Goal: Task Accomplishment & Management: Manage account settings

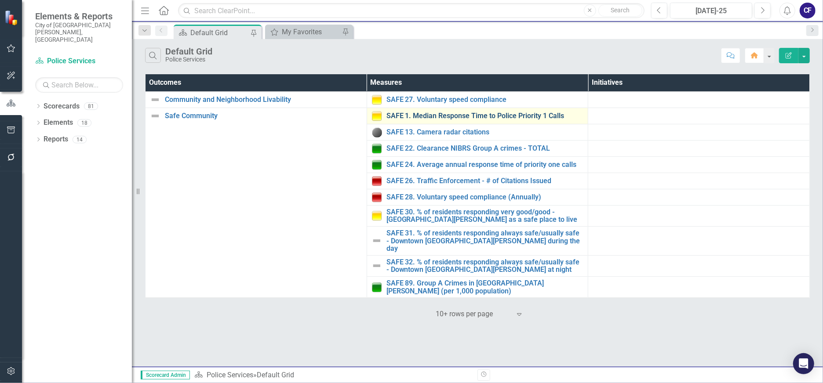
click at [447, 118] on link "SAFE 1. Median Response Time to Police Priority 1 Calls" at bounding box center [484, 116] width 197 height 8
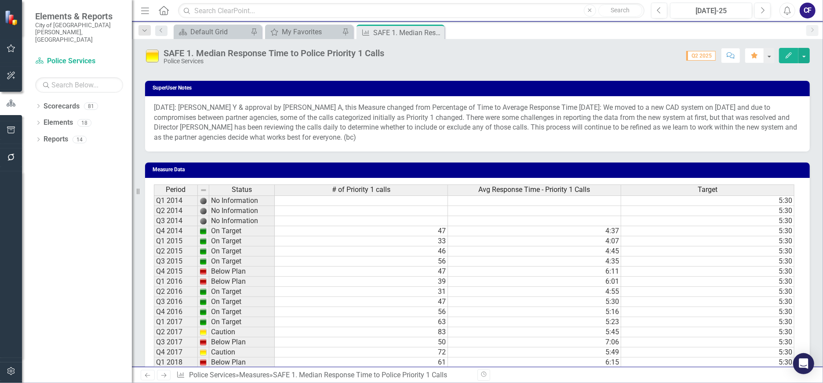
scroll to position [994, 0]
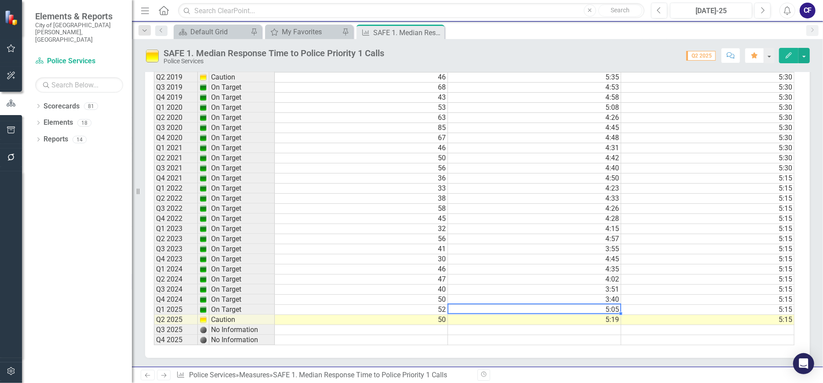
click at [545, 310] on td "5:05" at bounding box center [534, 310] width 173 height 10
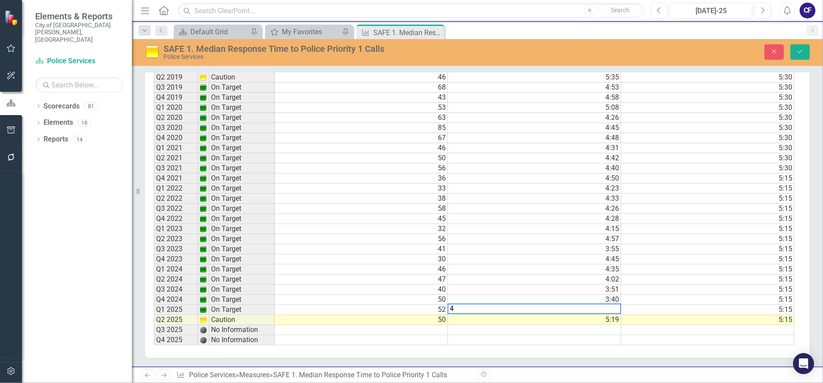
scroll to position [1000, 0]
type textarea "5"
type textarea "4.3"
click at [800, 55] on button "Save" at bounding box center [799, 51] width 19 height 15
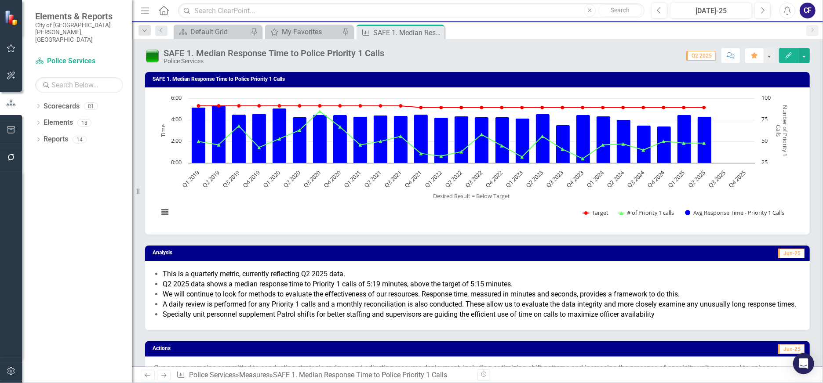
scroll to position [49, 0]
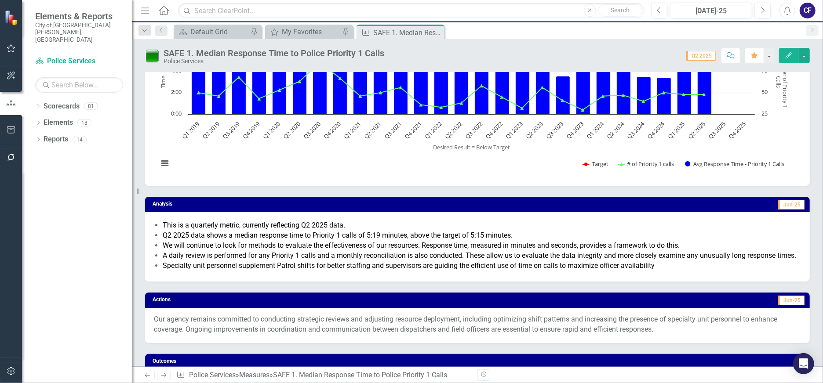
click at [350, 241] on li "We will continue to look for methods to evaluate the effectiveness of our resou…" at bounding box center [482, 246] width 638 height 10
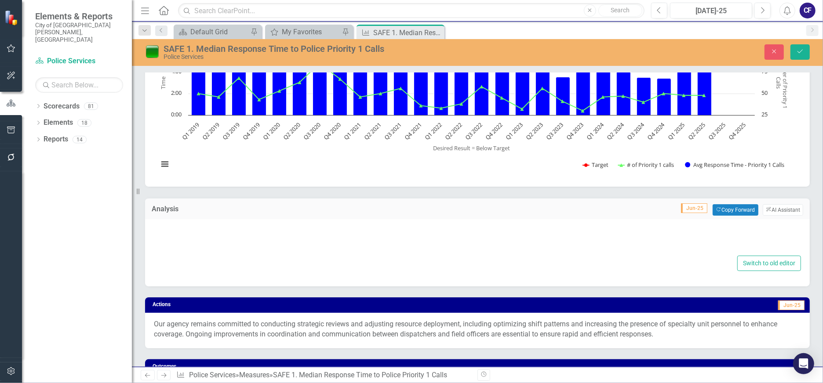
type textarea "<ul> <li><span style="color: #000000;">This is a quarterly metric, currently re…"
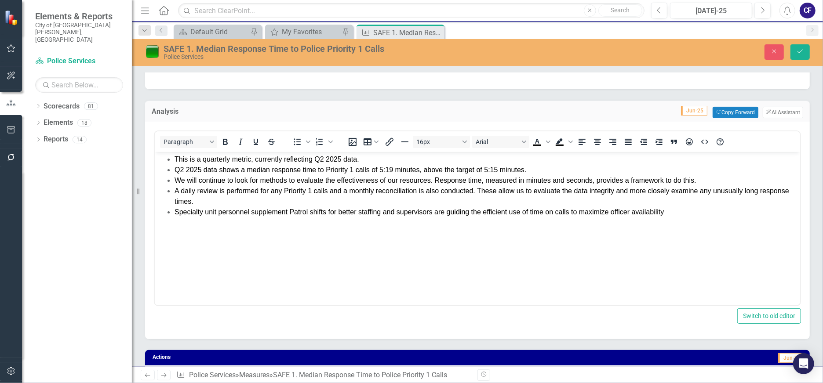
scroll to position [0, 0]
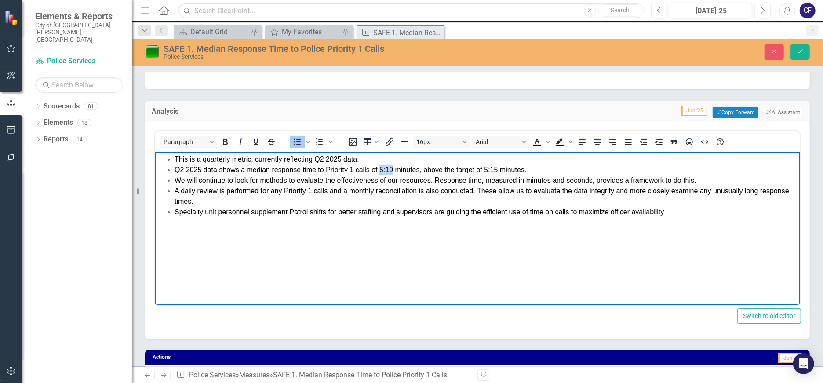
drag, startPoint x: 379, startPoint y: 169, endPoint x: 393, endPoint y: 168, distance: 14.5
click at [393, 168] on span "Q2 2025 data shows a median response time to Priority 1 calls of 5:19 minutes, …" at bounding box center [350, 169] width 352 height 7
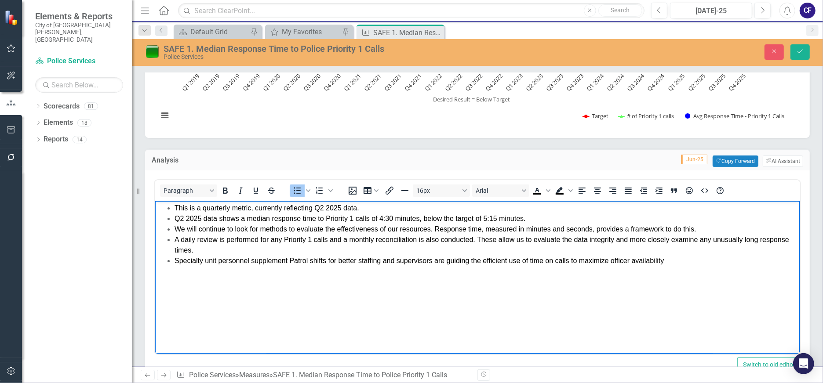
scroll to position [195, 0]
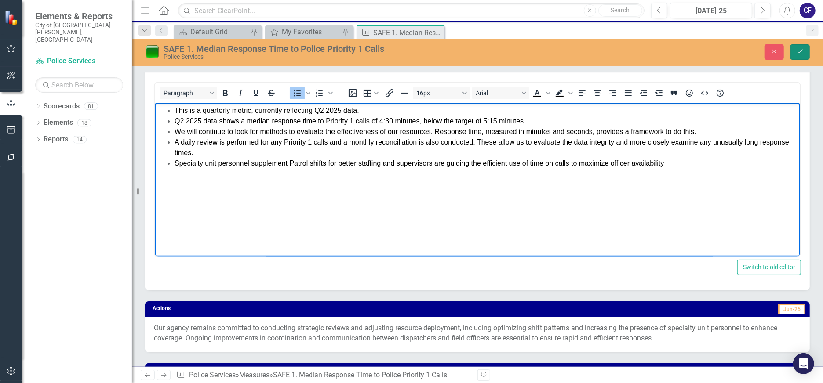
click at [806, 52] on button "Save" at bounding box center [799, 51] width 19 height 15
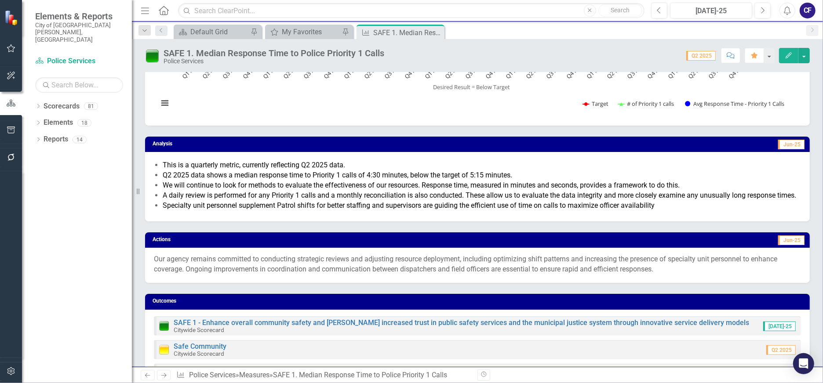
scroll to position [146, 0]
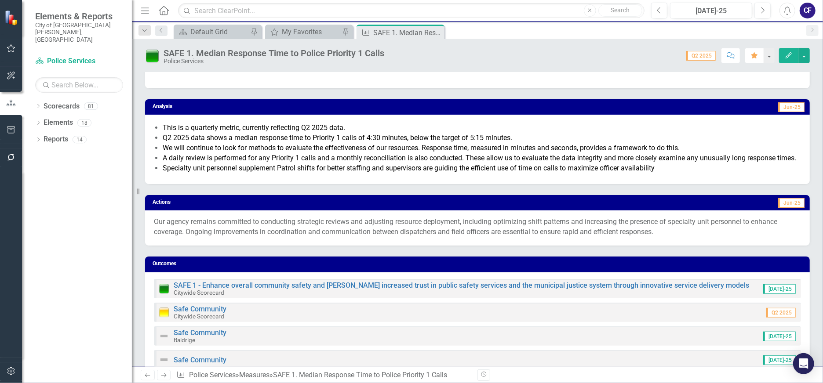
click at [581, 232] on p "Our agency remains committed to conducting strategic reviews and adjusting reso…" at bounding box center [477, 227] width 647 height 20
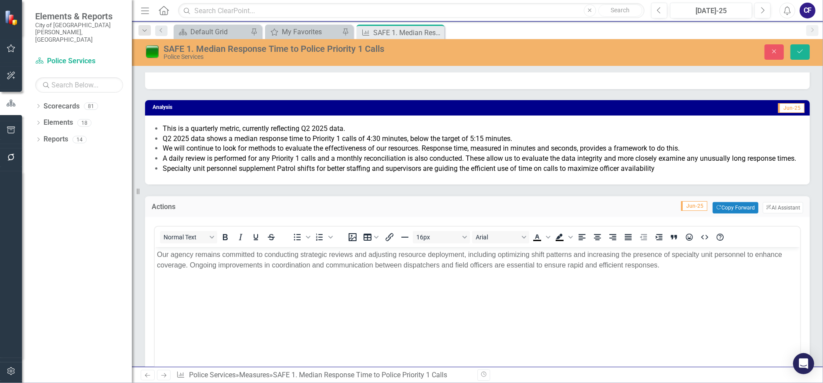
scroll to position [0, 0]
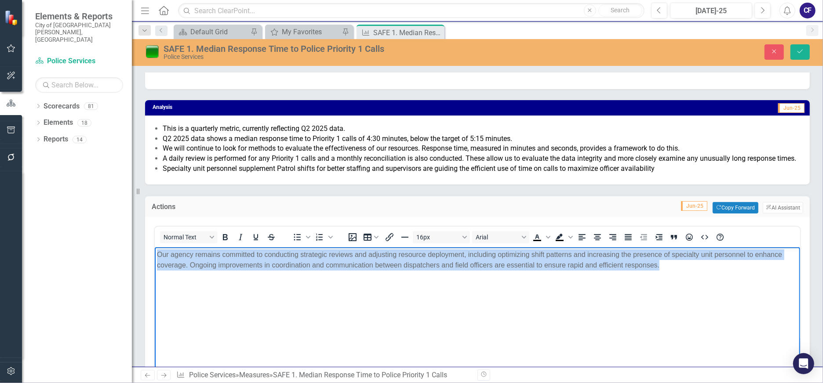
drag, startPoint x: 685, startPoint y: 265, endPoint x: 229, endPoint y: 492, distance: 508.3
click at [154, 247] on html "Our agency remains committed to conducting strategic reviews and adjusting reso…" at bounding box center [476, 313] width 645 height 132
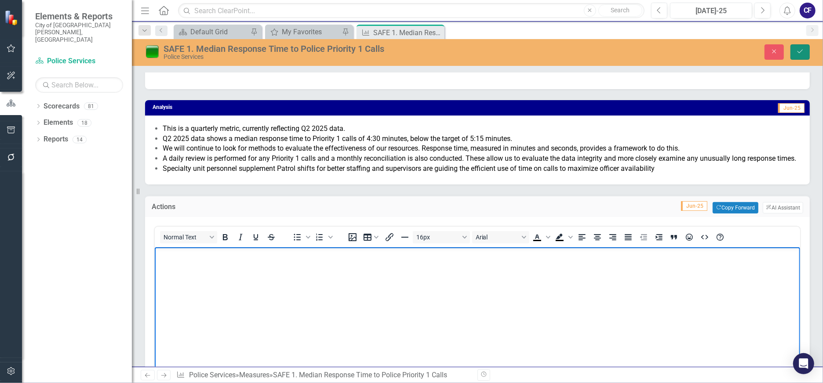
click at [800, 52] on icon "submit" at bounding box center [800, 52] width 5 height 4
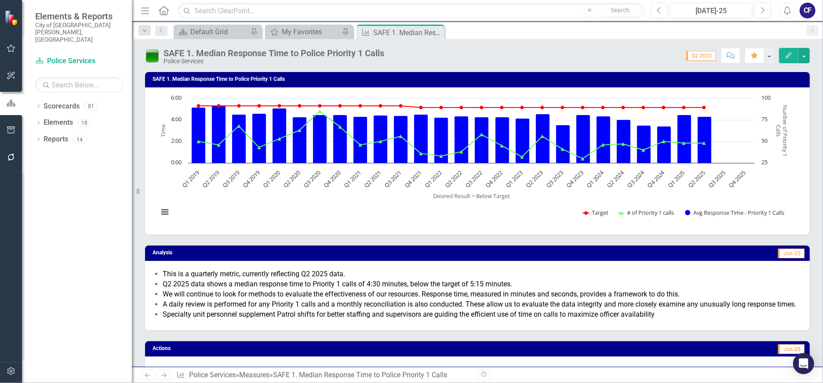
click at [347, 242] on div "Analysis Jun-25 This is a quarterly metric, currently reflecting Q2 2025 data. …" at bounding box center [477, 282] width 678 height 95
click at [655, 10] on button "Previous" at bounding box center [659, 11] width 16 height 16
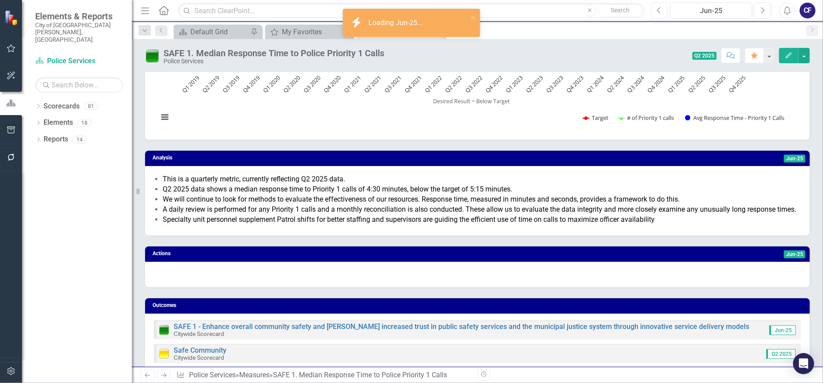
scroll to position [98, 0]
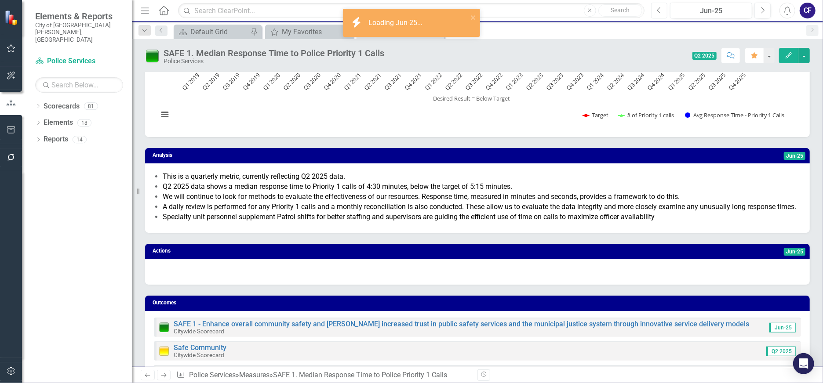
click at [659, 7] on icon "Previous" at bounding box center [659, 11] width 5 height 8
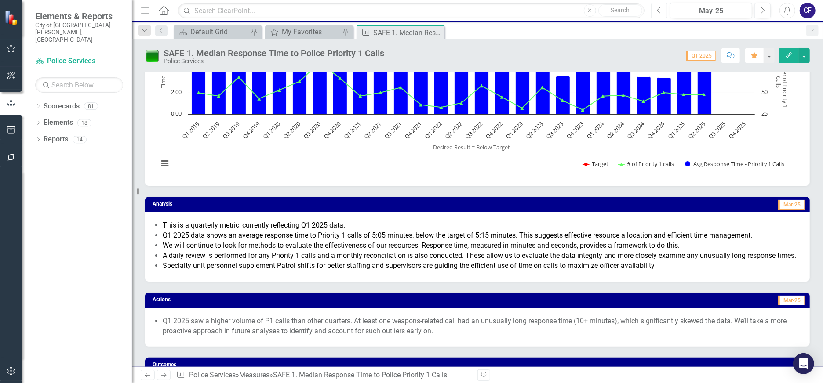
scroll to position [98, 0]
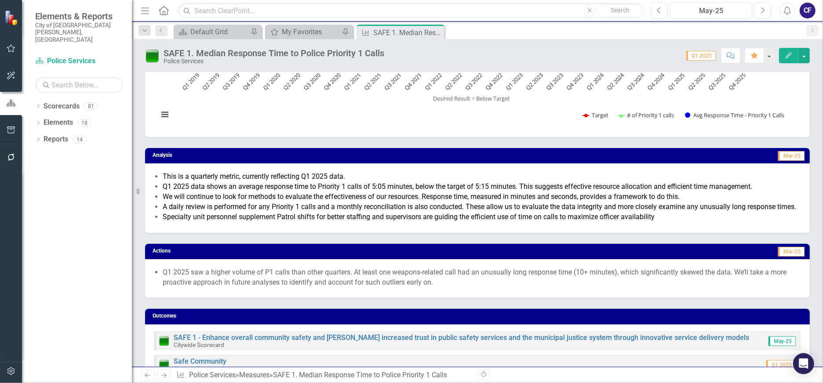
click at [472, 212] on li "A daily review is performed for any Priority 1 calls and a monthly reconciliati…" at bounding box center [482, 207] width 638 height 10
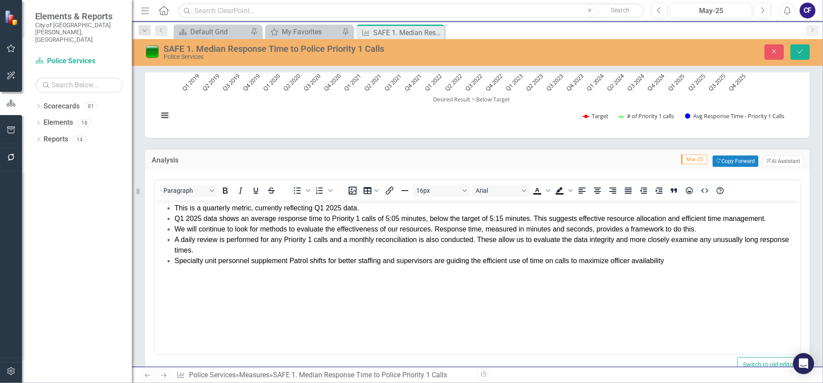
scroll to position [0, 0]
click at [492, 216] on span "Q1 2025 data shows an average response time to Priority 1 calls of 5:05 minutes…" at bounding box center [470, 218] width 592 height 7
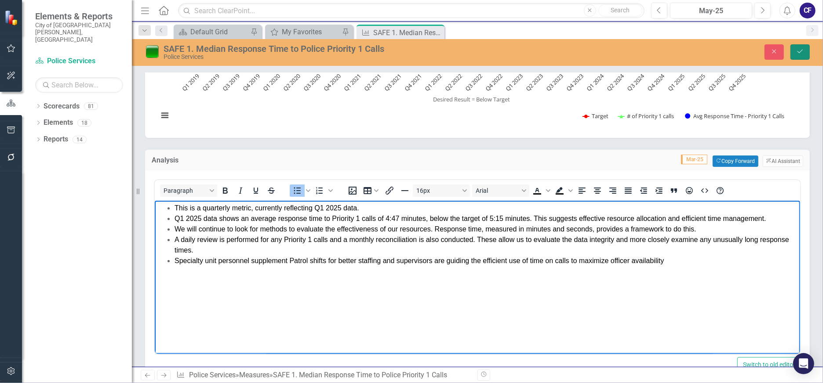
click at [798, 50] on icon "Save" at bounding box center [800, 51] width 8 height 6
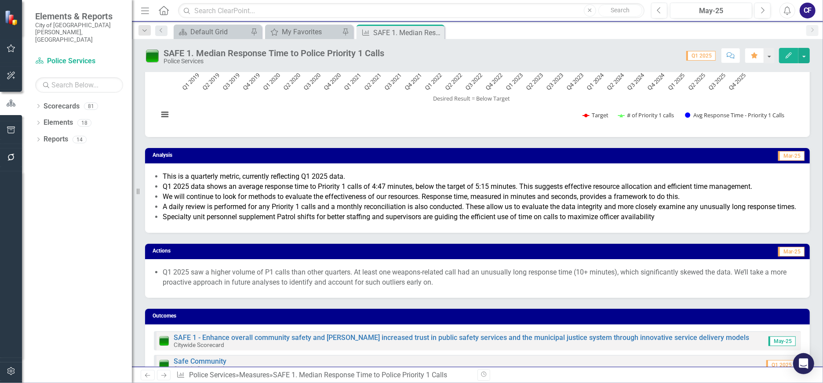
scroll to position [146, 0]
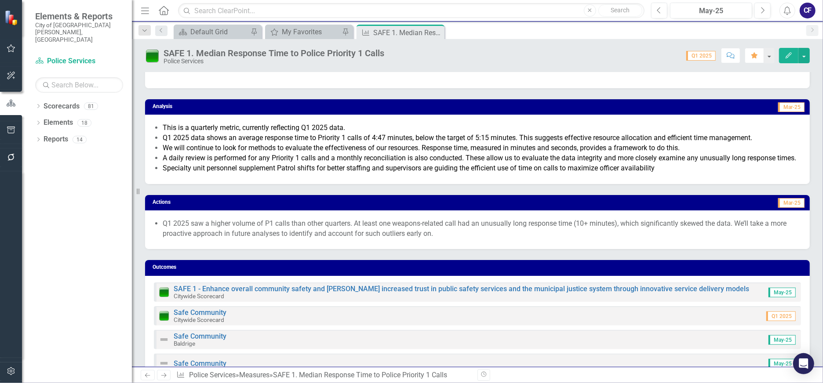
click at [483, 250] on div "Q1 2025 saw a higher volume of P1 calls than other quarters. At least one weapo…" at bounding box center [477, 230] width 665 height 39
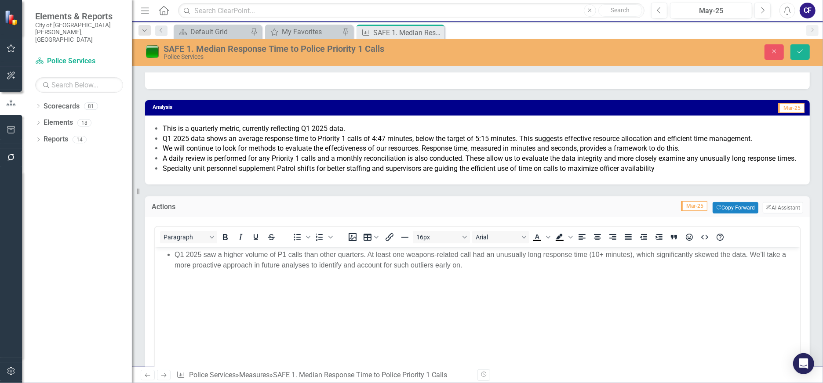
scroll to position [0, 0]
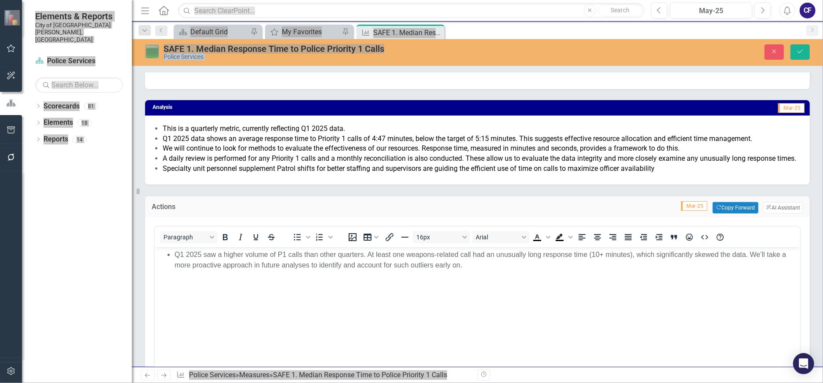
click at [491, 292] on body "Q1 2025 saw a higher volume of P1 calls than other quarters. At least one weapo…" at bounding box center [476, 313] width 645 height 132
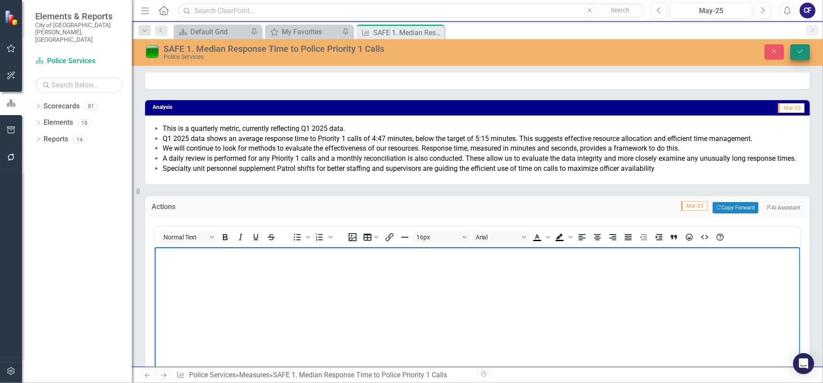
click at [798, 47] on button "Save" at bounding box center [799, 51] width 19 height 15
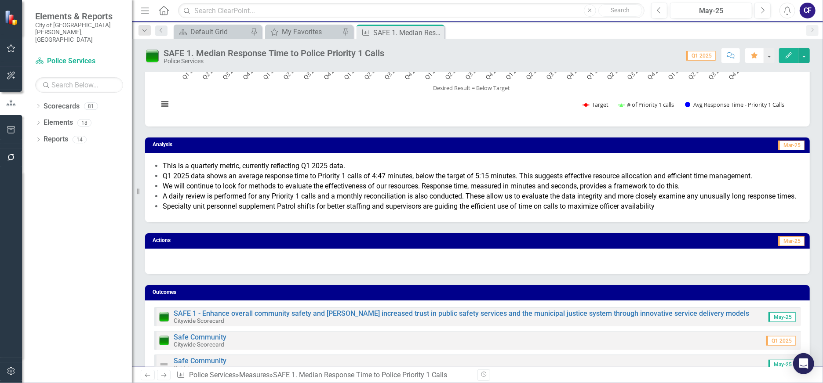
scroll to position [98, 0]
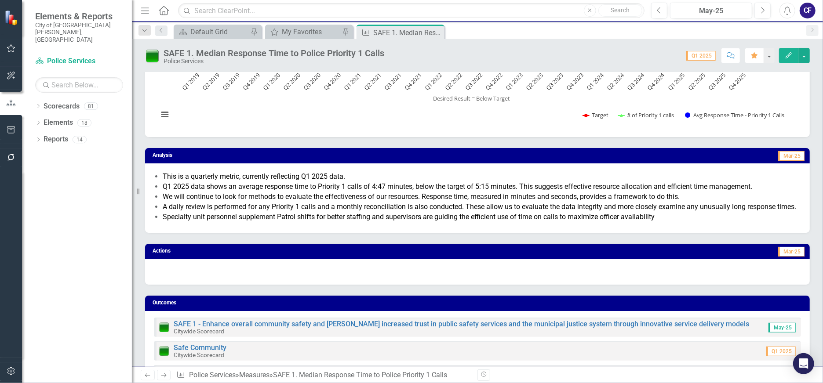
drag, startPoint x: 647, startPoint y: 224, endPoint x: 391, endPoint y: 212, distance: 255.7
click at [392, 212] on ul "This is a quarterly metric, currently reflecting Q1 2025 data. Q1 2025 data sho…" at bounding box center [482, 197] width 638 height 50
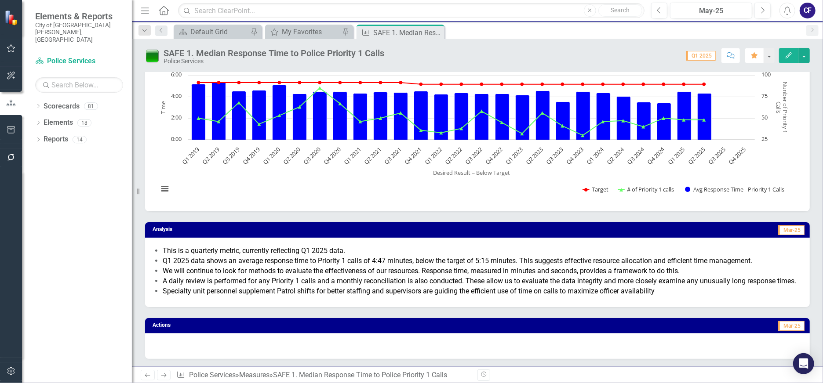
scroll to position [0, 0]
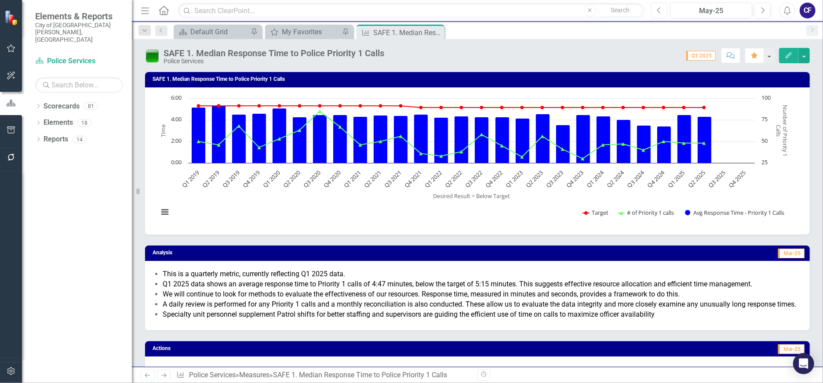
click at [663, 11] on button "Previous" at bounding box center [659, 11] width 16 height 16
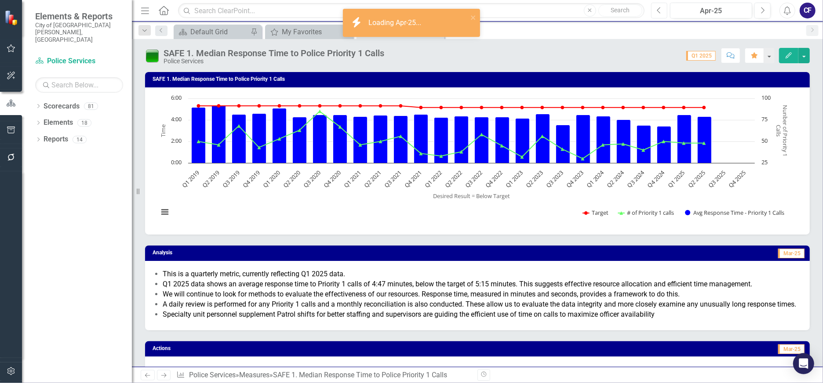
click at [662, 13] on button "Previous" at bounding box center [659, 11] width 16 height 16
click at [660, 12] on icon "Previous" at bounding box center [659, 11] width 5 height 8
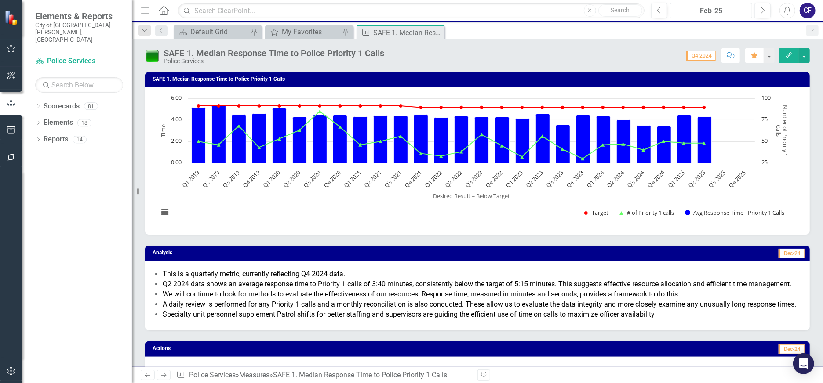
click at [723, 11] on div "Feb-25" at bounding box center [711, 11] width 76 height 11
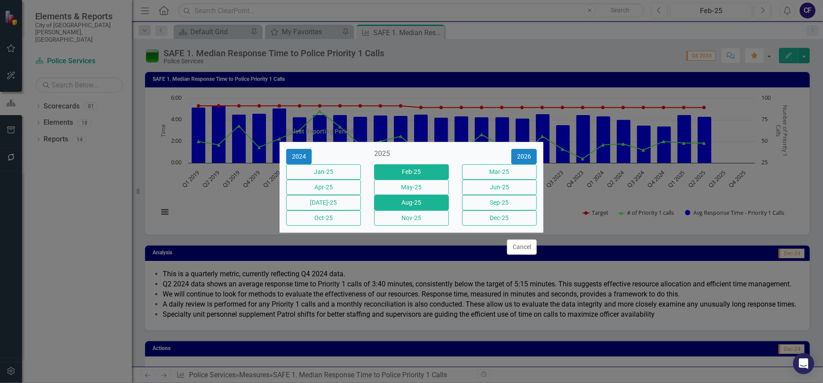
click at [437, 205] on button "Aug-25" at bounding box center [411, 202] width 75 height 15
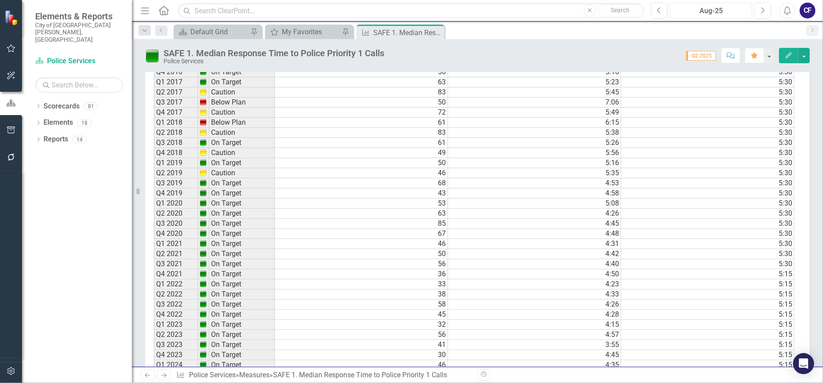
scroll to position [984, 0]
